Goal: Information Seeking & Learning: Learn about a topic

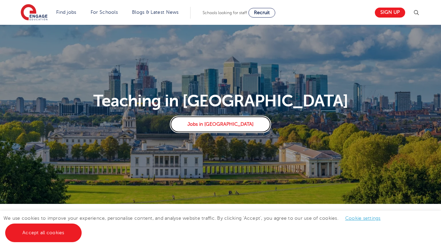
click at [222, 126] on link "Jobs in London" at bounding box center [220, 124] width 101 height 17
click at [66, 12] on link "Find jobs" at bounding box center [66, 12] width 20 height 5
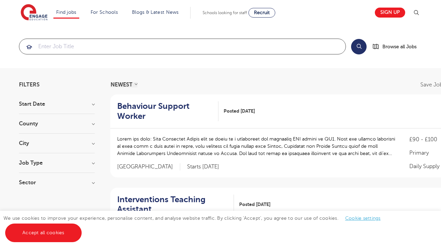
click at [50, 47] on input "search" at bounding box center [182, 46] width 327 height 15
type input "Maths Teacher"
click button "Submit" at bounding box center [0, 0] width 0 height 0
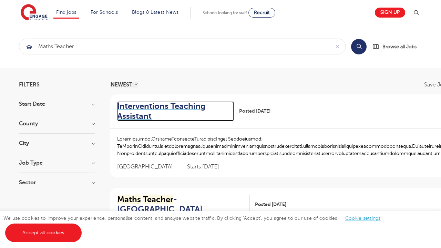
click at [175, 112] on h2 "Interventions Teaching Assistant" at bounding box center [172, 111] width 111 height 20
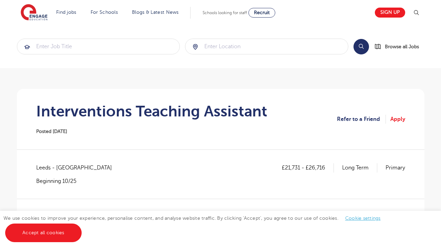
click at [360, 120] on link "Refer to a Friend" at bounding box center [361, 119] width 49 height 9
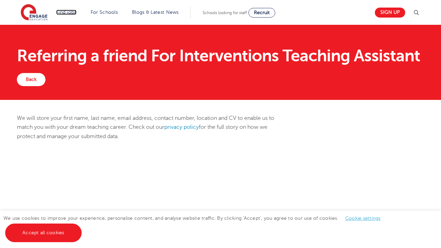
click at [63, 12] on link "Find jobs" at bounding box center [66, 12] width 20 height 5
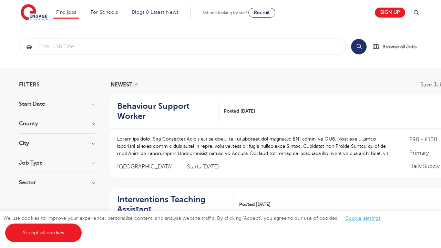
click at [0, 0] on link "Teaching jobs in [GEOGRAPHIC_DATA]" at bounding box center [0, 0] width 0 height 0
click at [50, 48] on input "search" at bounding box center [182, 46] width 327 height 15
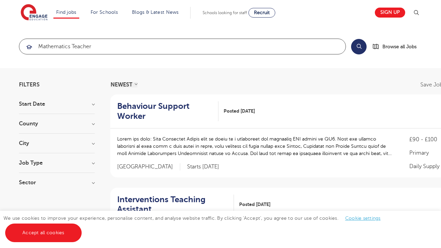
type input "Mathematics Teacher"
click button "Submit" at bounding box center [0, 0] width 0 height 0
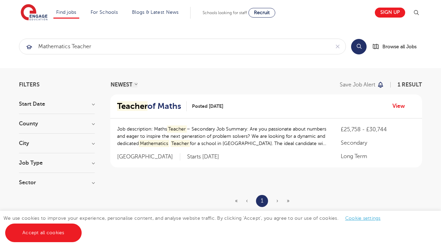
click at [402, 107] on link "View" at bounding box center [402, 106] width 18 height 9
